Goal: Book appointment/travel/reservation

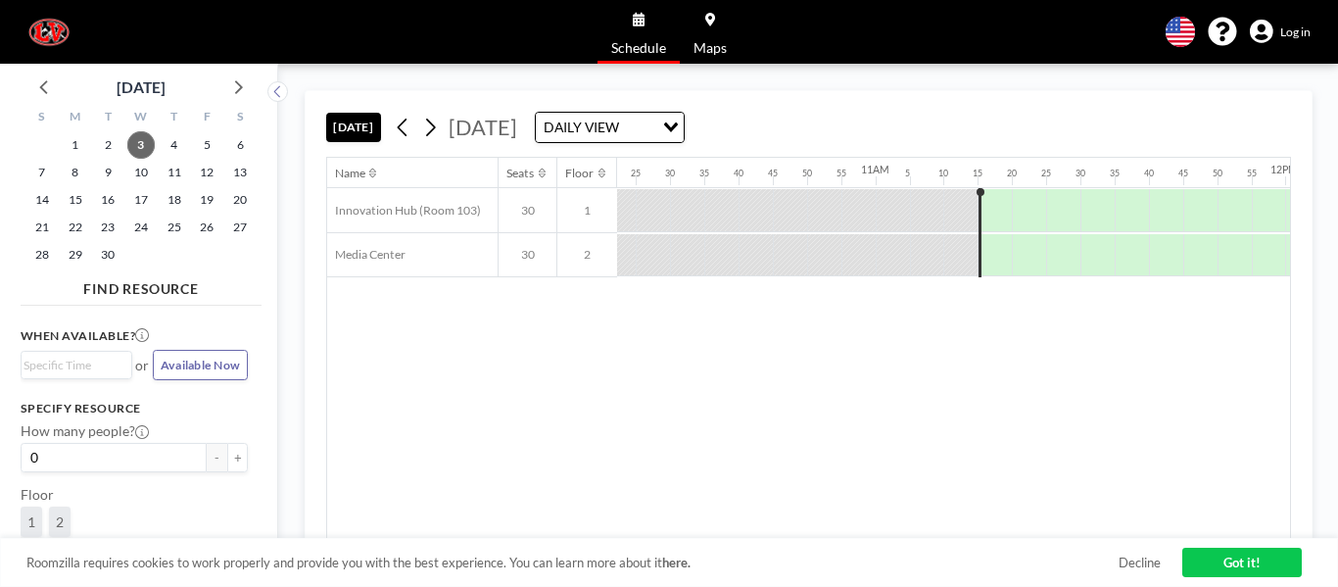
scroll to position [0, 4264]
click at [171, 171] on span "11" at bounding box center [174, 172] width 27 height 27
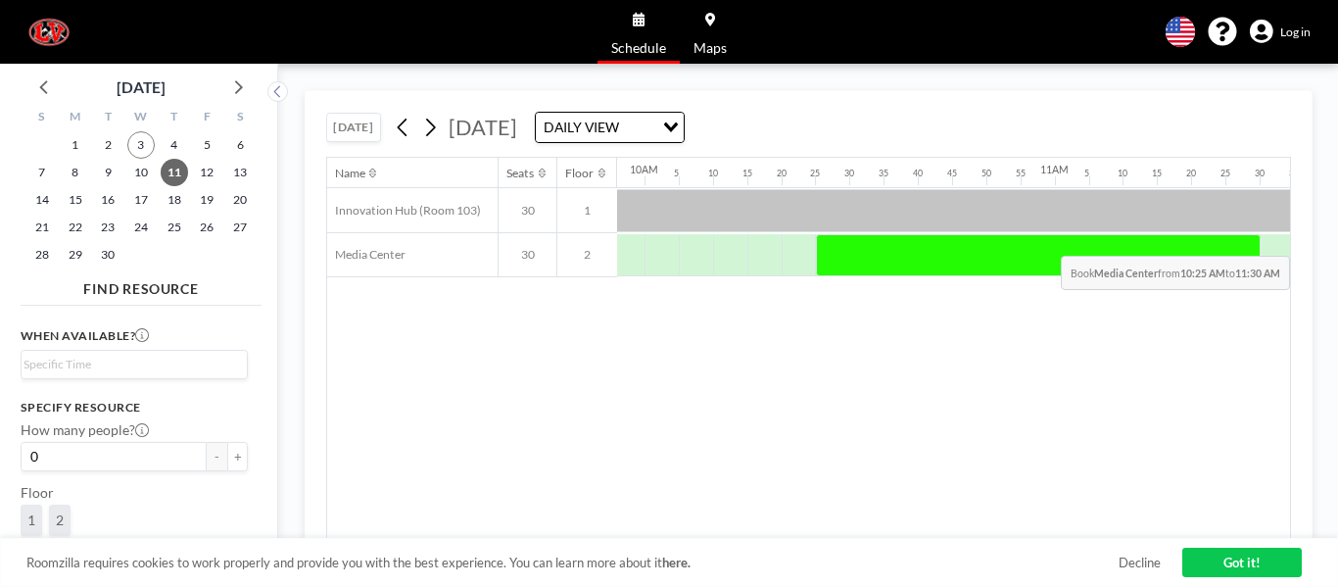
scroll to position [0, 4181]
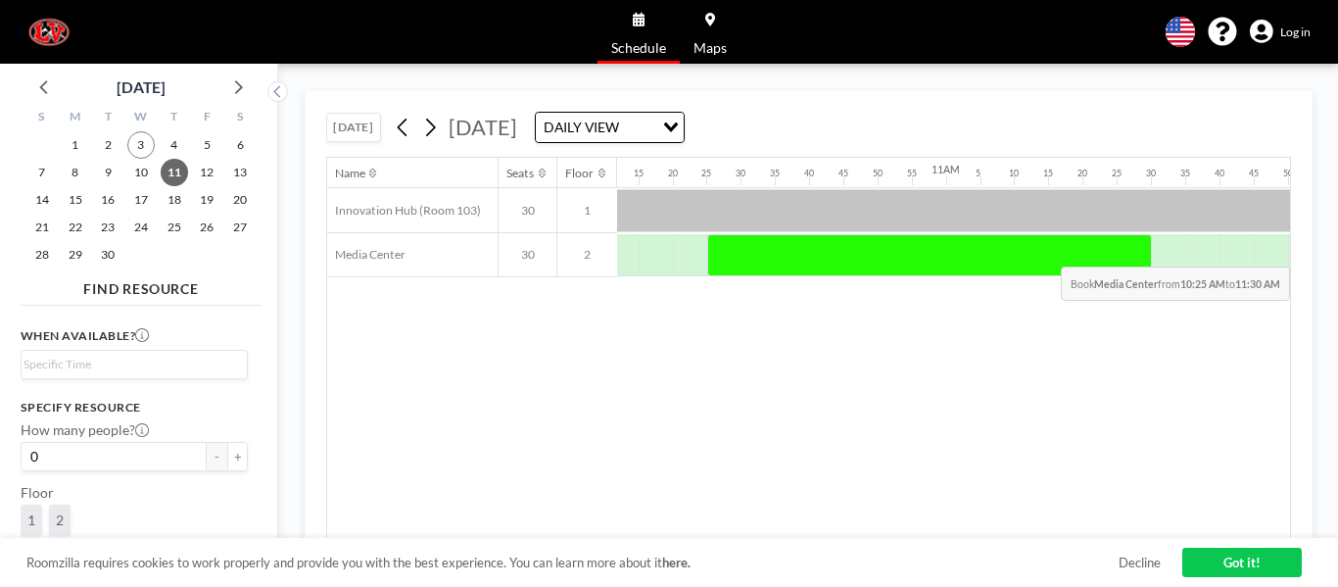
drag, startPoint x: 929, startPoint y: 257, endPoint x: 1121, endPoint y: 252, distance: 192.0
click at [1121, 252] on div at bounding box center [929, 255] width 445 height 43
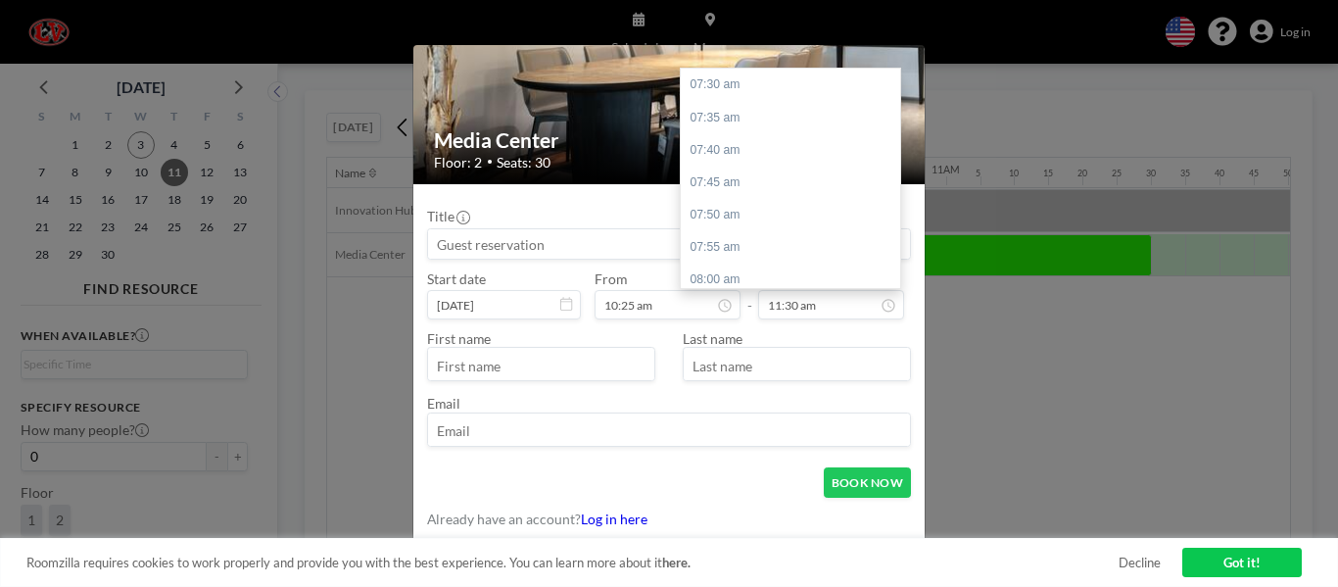
scroll to position [1556, 0]
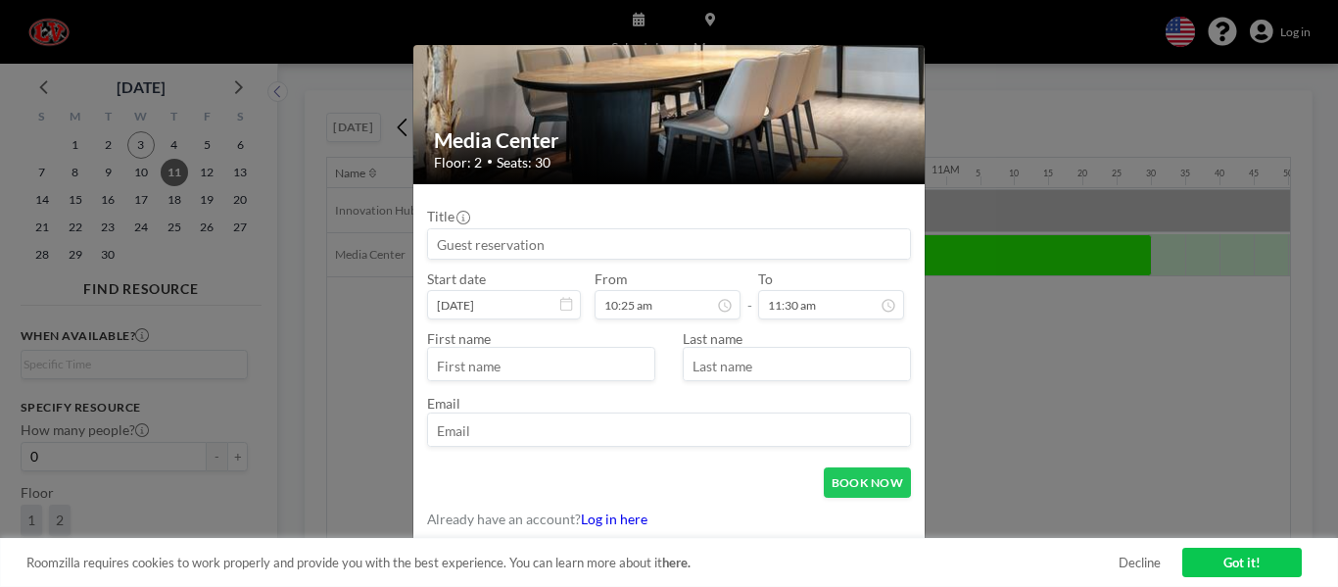
click at [601, 359] on input "text" at bounding box center [541, 365] width 226 height 29
type input "a"
type input "Alysa"
type input "[PERSON_NAME]"
click at [522, 253] on input at bounding box center [669, 243] width 482 height 29
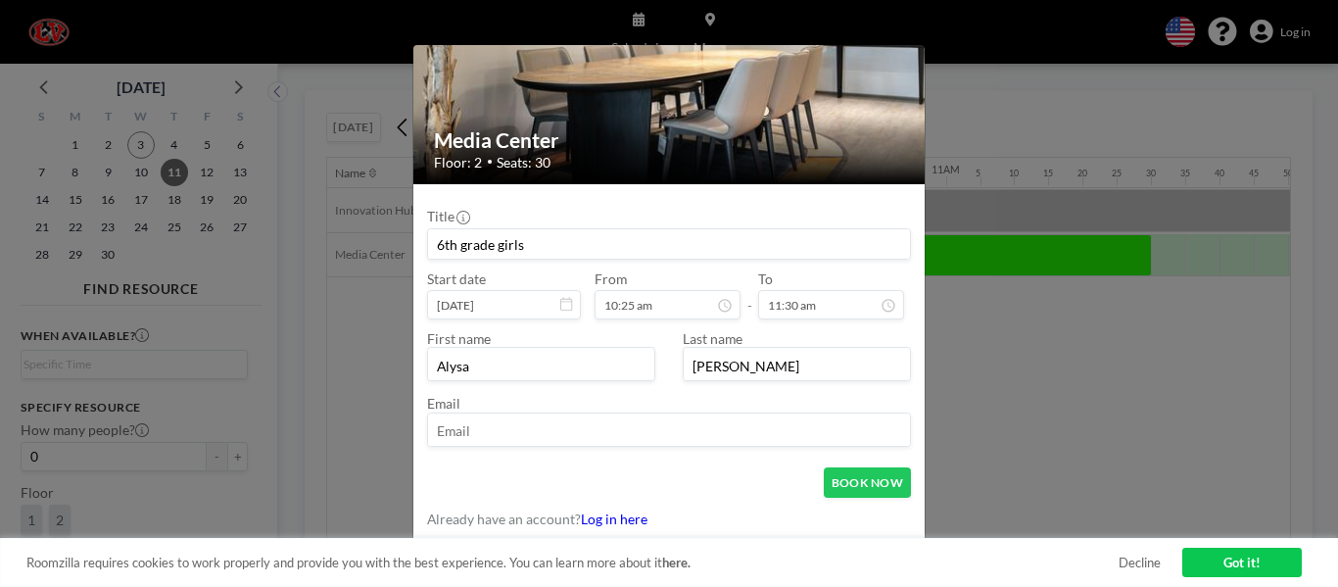
click at [504, 425] on input "email" at bounding box center [669, 430] width 482 height 29
type input "6th grade girls"
click at [478, 429] on input "adavis5@lvsd." at bounding box center [669, 430] width 482 height 29
click at [535, 429] on input "adavis@lvsd." at bounding box center [669, 430] width 482 height 29
type input "[EMAIL_ADDRESS][DOMAIN_NAME]"
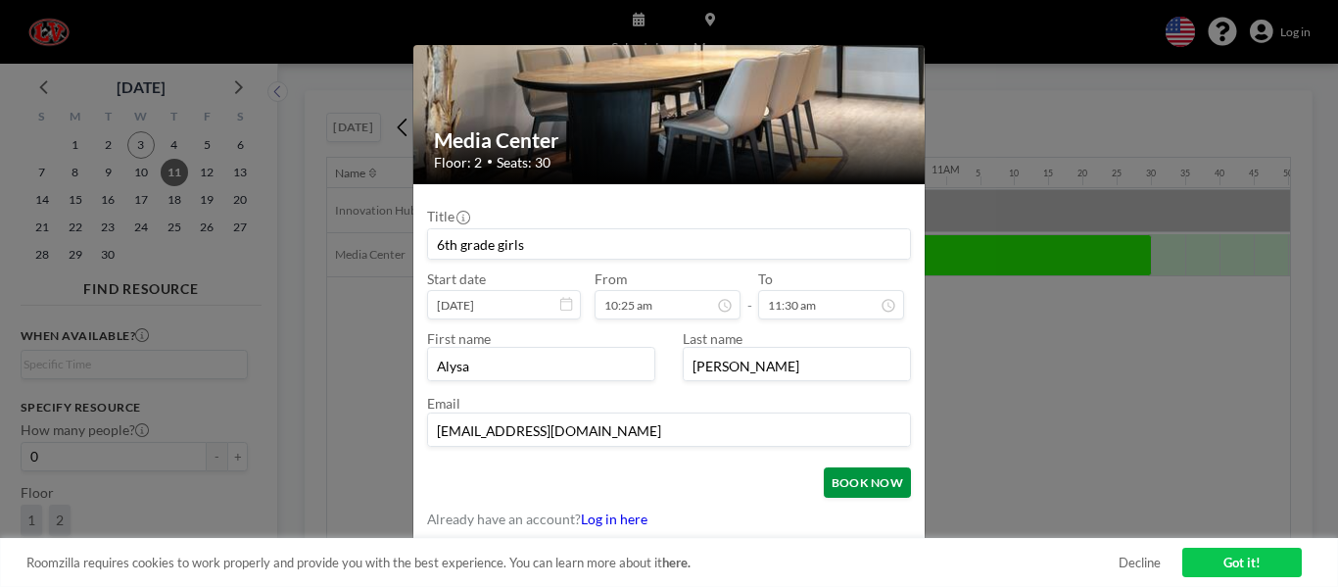
click at [869, 476] on button "BOOK NOW" at bounding box center [866, 482] width 87 height 30
